Goal: Task Accomplishment & Management: Use online tool/utility

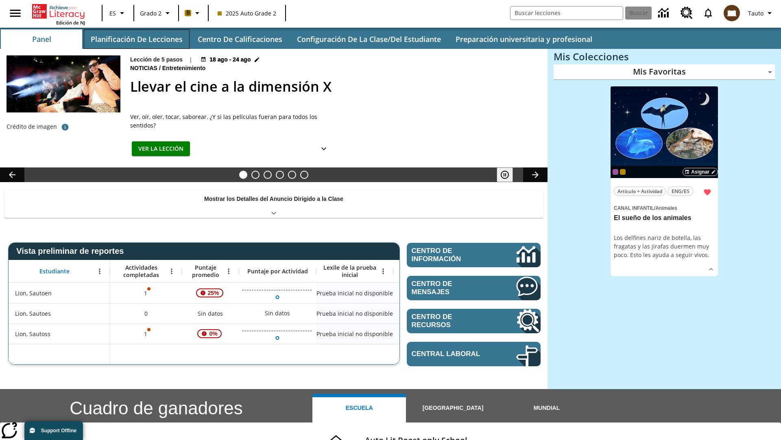
click at [136, 39] on button "Planificación de lecciones" at bounding box center [137, 39] width 106 height 20
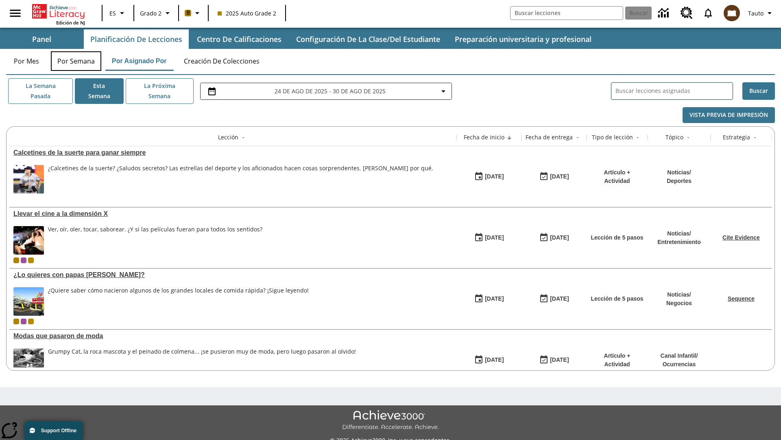
click at [76, 61] on button "Por semana" at bounding box center [76, 61] width 50 height 20
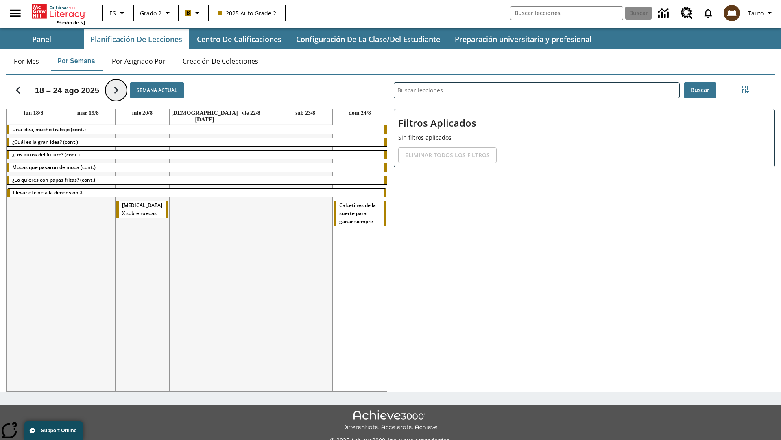
click at [114, 90] on icon "Seguir" at bounding box center [116, 90] width 14 height 14
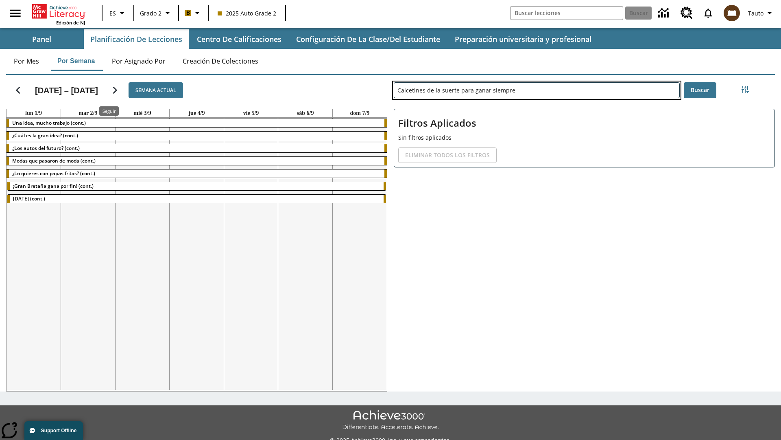
type input "Calcetines de la suerte para ganar siempre"
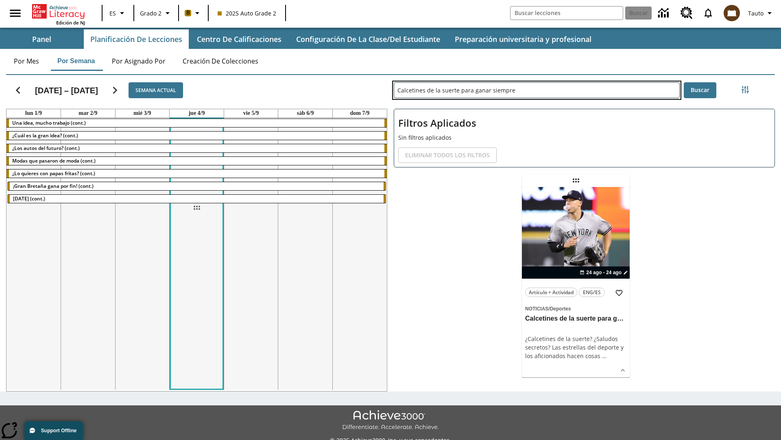
drag, startPoint x: 576, startPoint y: 180, endPoint x: 197, endPoint y: 208, distance: 380.3
click at [197, 208] on div "[DATE] – [DATE] Semana actual [DATE] [DATE] [DATE] [DATE] [DATE] [DATE] [DATE] …" at bounding box center [388, 231] width 776 height 319
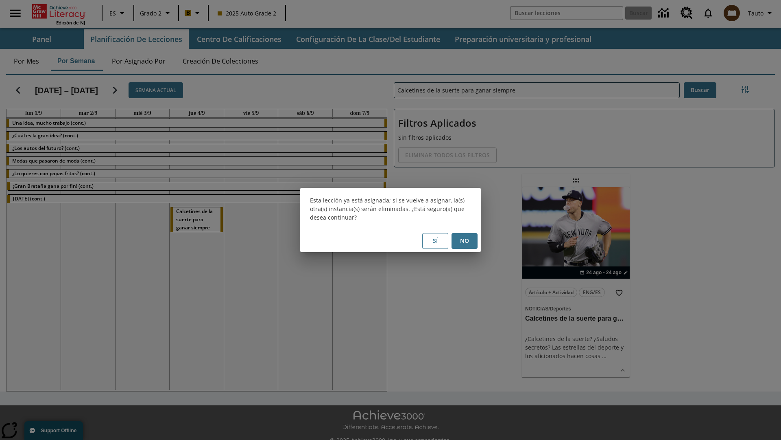
click at [465, 241] on button "No" at bounding box center [465, 241] width 26 height 16
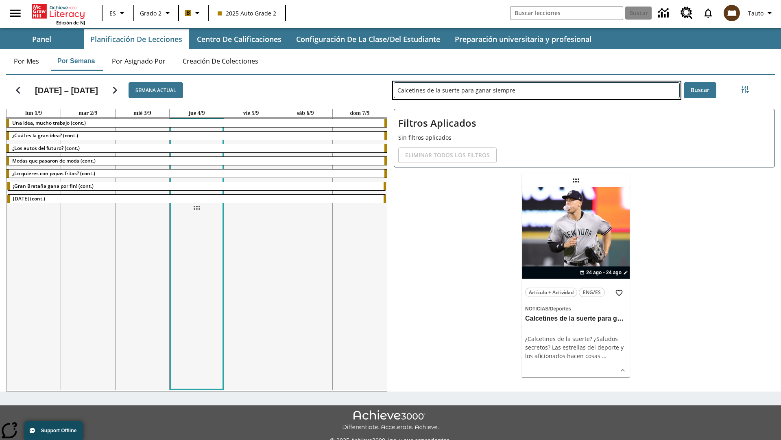
drag, startPoint x: 576, startPoint y: 180, endPoint x: 197, endPoint y: 208, distance: 380.3
click at [197, 208] on div "[DATE] – [DATE] Semana actual [DATE] [DATE] [DATE] [DATE] [DATE] [DATE] [DATE] …" at bounding box center [388, 231] width 776 height 319
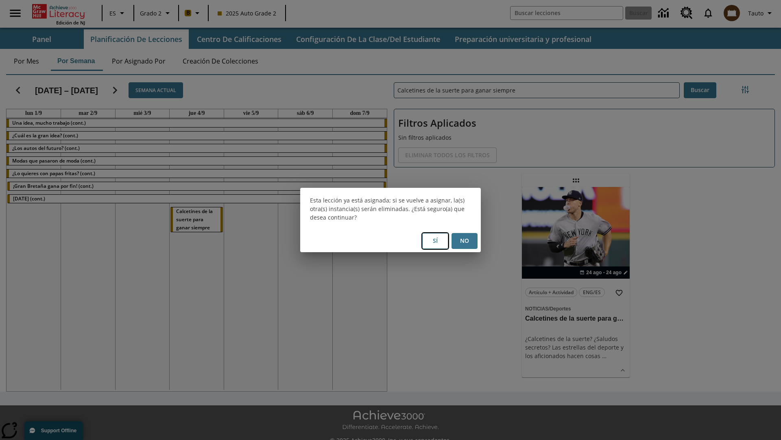
click at [435, 241] on button "Sí" at bounding box center [435, 241] width 26 height 16
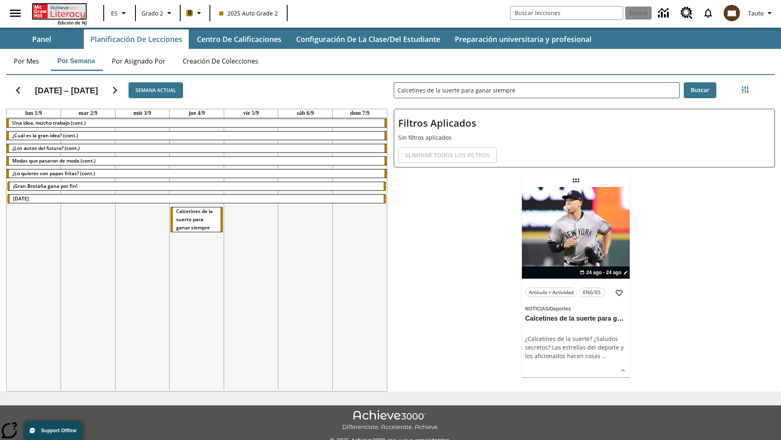
click at [59, 11] on icon "Portada" at bounding box center [60, 11] width 54 height 15
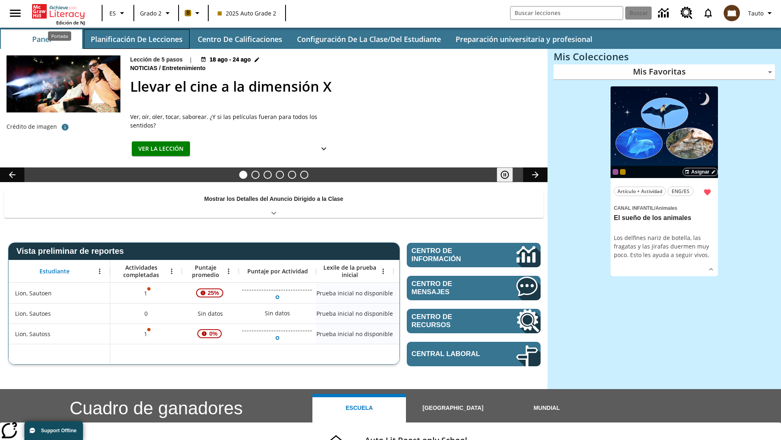
click at [136, 39] on button "Planificación de lecciones" at bounding box center [137, 39] width 106 height 20
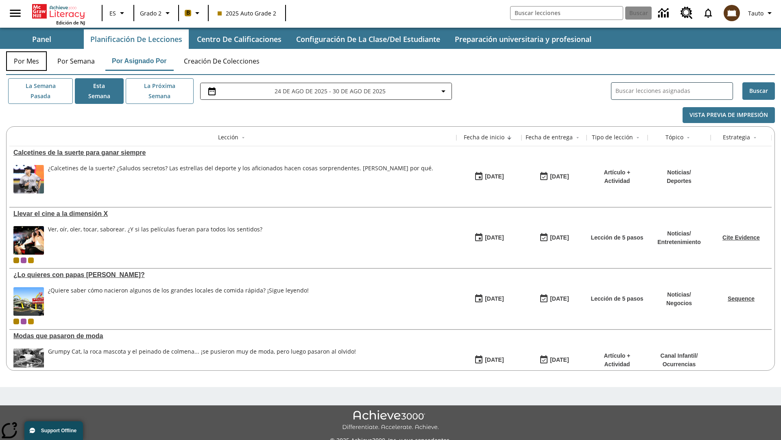
click at [26, 61] on button "Por mes" at bounding box center [26, 61] width 41 height 20
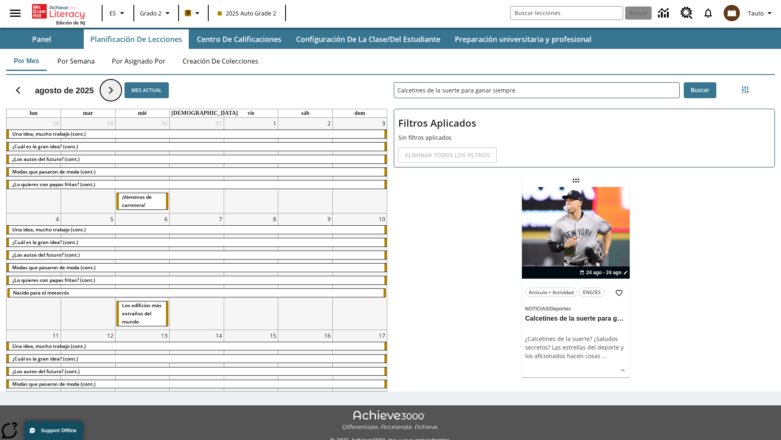
click at [111, 90] on icon "Seguir" at bounding box center [111, 90] width 14 height 14
click at [118, 90] on icon "Seguir" at bounding box center [111, 90] width 14 height 14
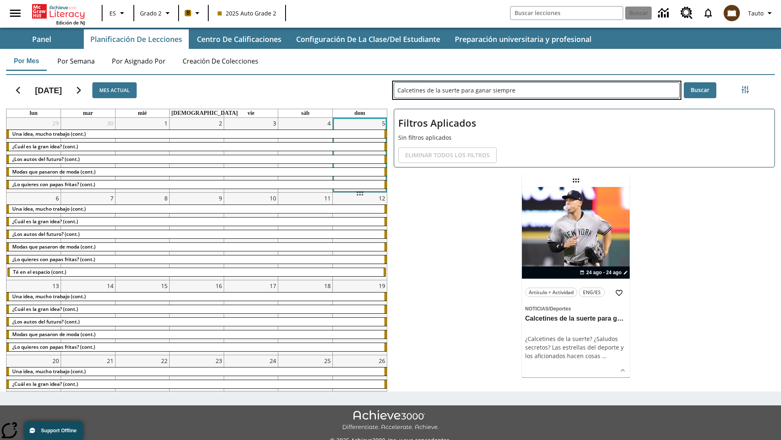
drag, startPoint x: 576, startPoint y: 180, endPoint x: 360, endPoint y: 193, distance: 216.5
click at [360, 193] on div "[DATE] Mes actual lun mar mié jue vie sáb dom 29 Una idea, mucho trabajo (cont.…" at bounding box center [388, 231] width 776 height 319
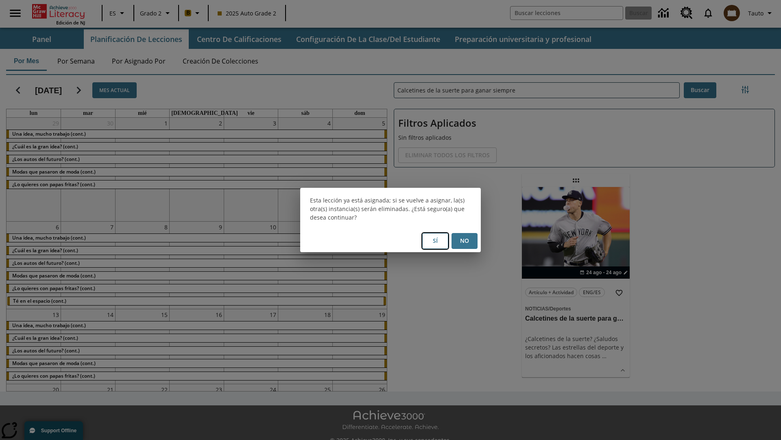
click at [435, 241] on button "Sí" at bounding box center [435, 241] width 26 height 16
